Goal: Find contact information: Find contact information

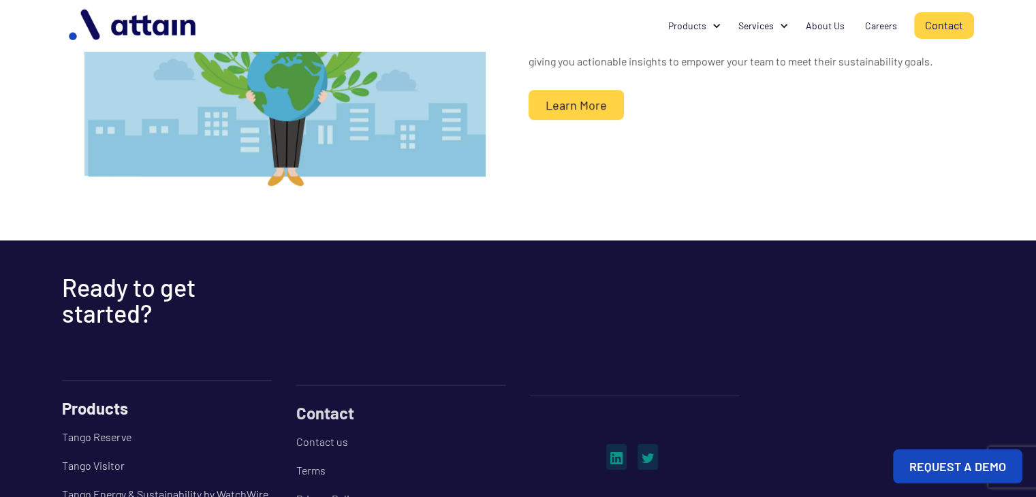
scroll to position [1319, 0]
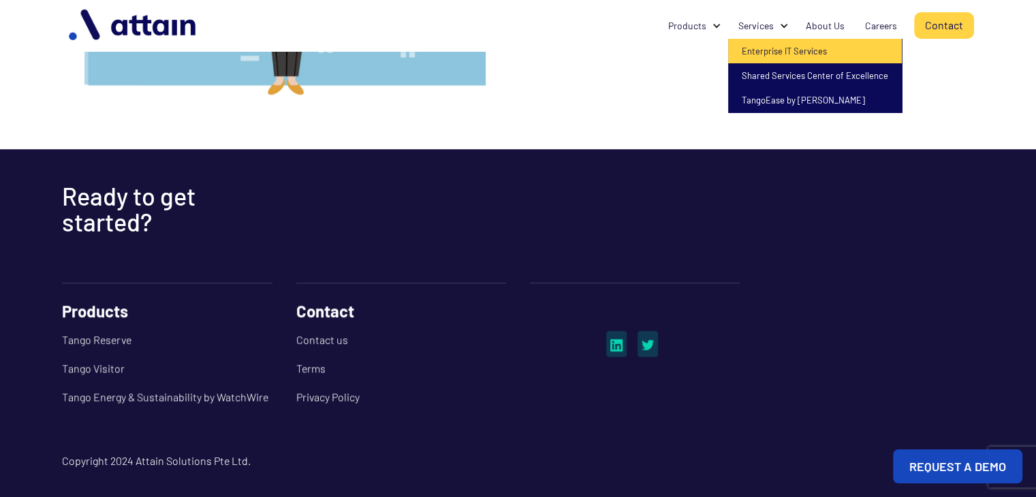
click at [787, 50] on link "Enterprise IT Services" at bounding box center [815, 51] width 174 height 25
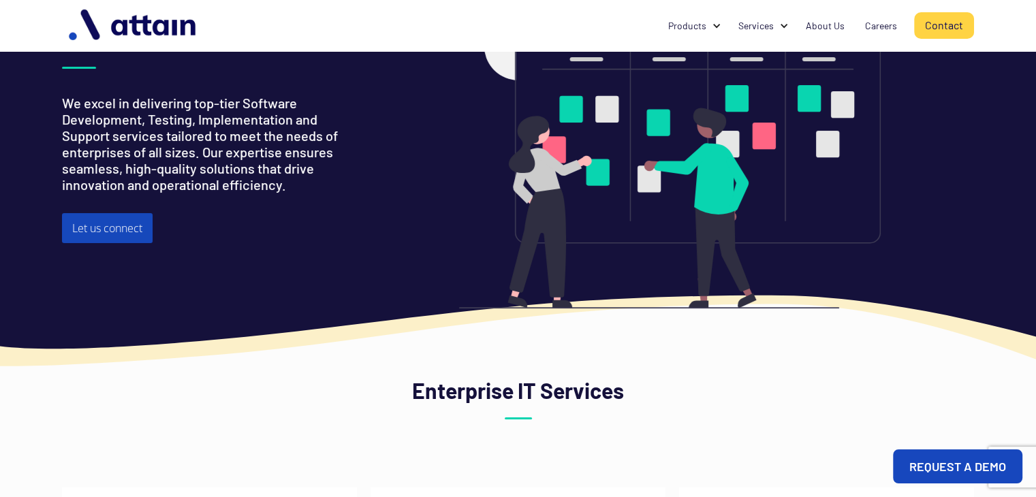
scroll to position [84, 0]
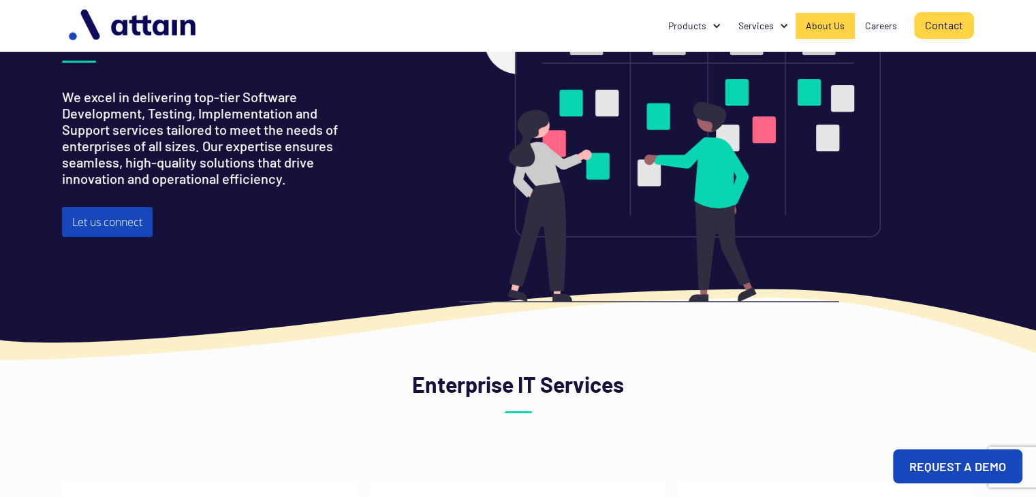
click at [825, 25] on div "About Us" at bounding box center [825, 26] width 39 height 14
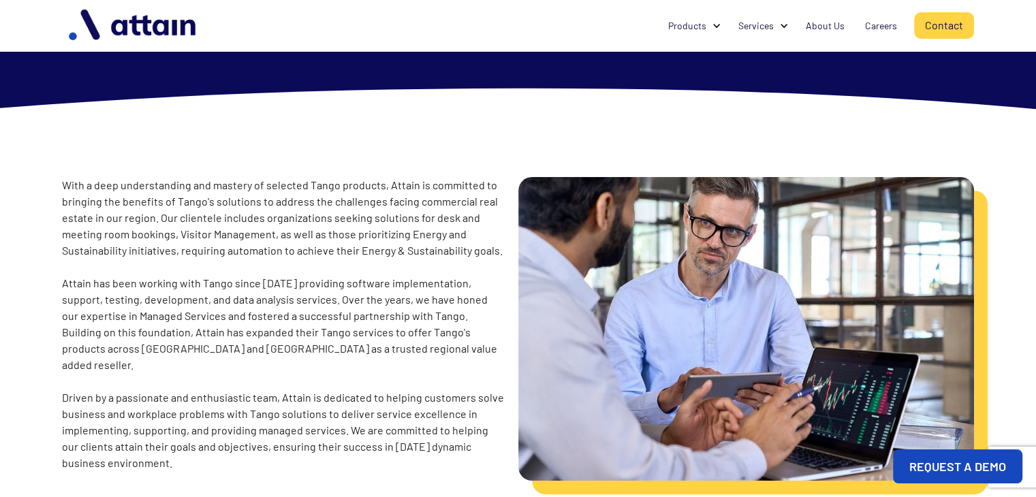
scroll to position [154, 0]
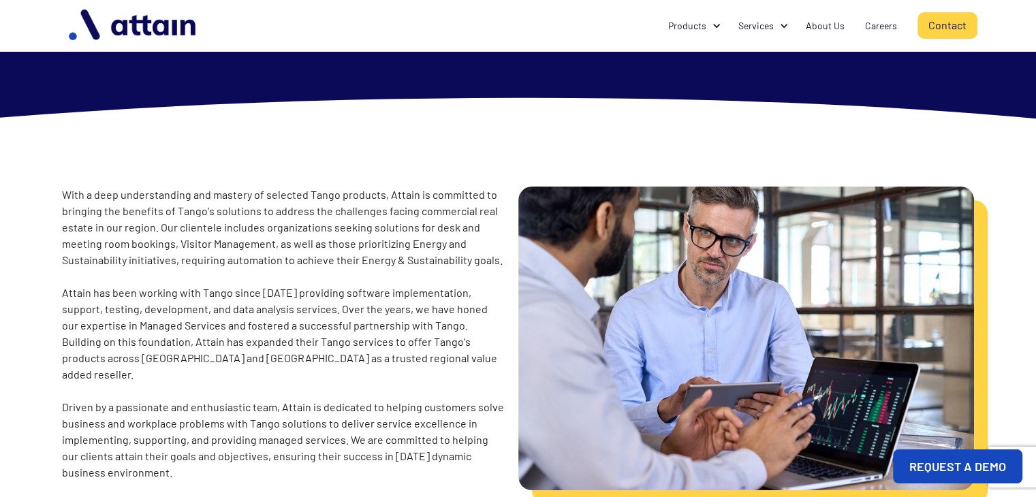
click at [931, 25] on link "Contact" at bounding box center [947, 25] width 60 height 27
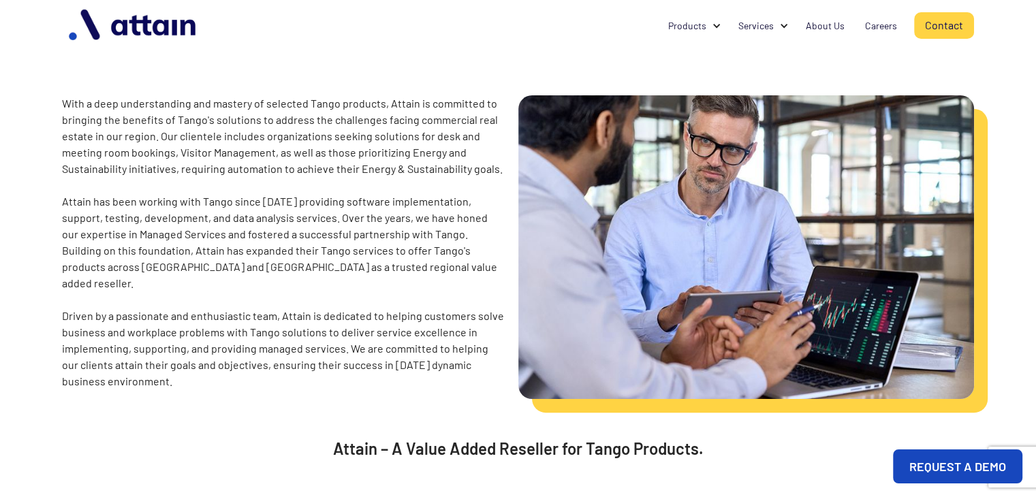
scroll to position [264, 0]
